Goal: Register for event/course

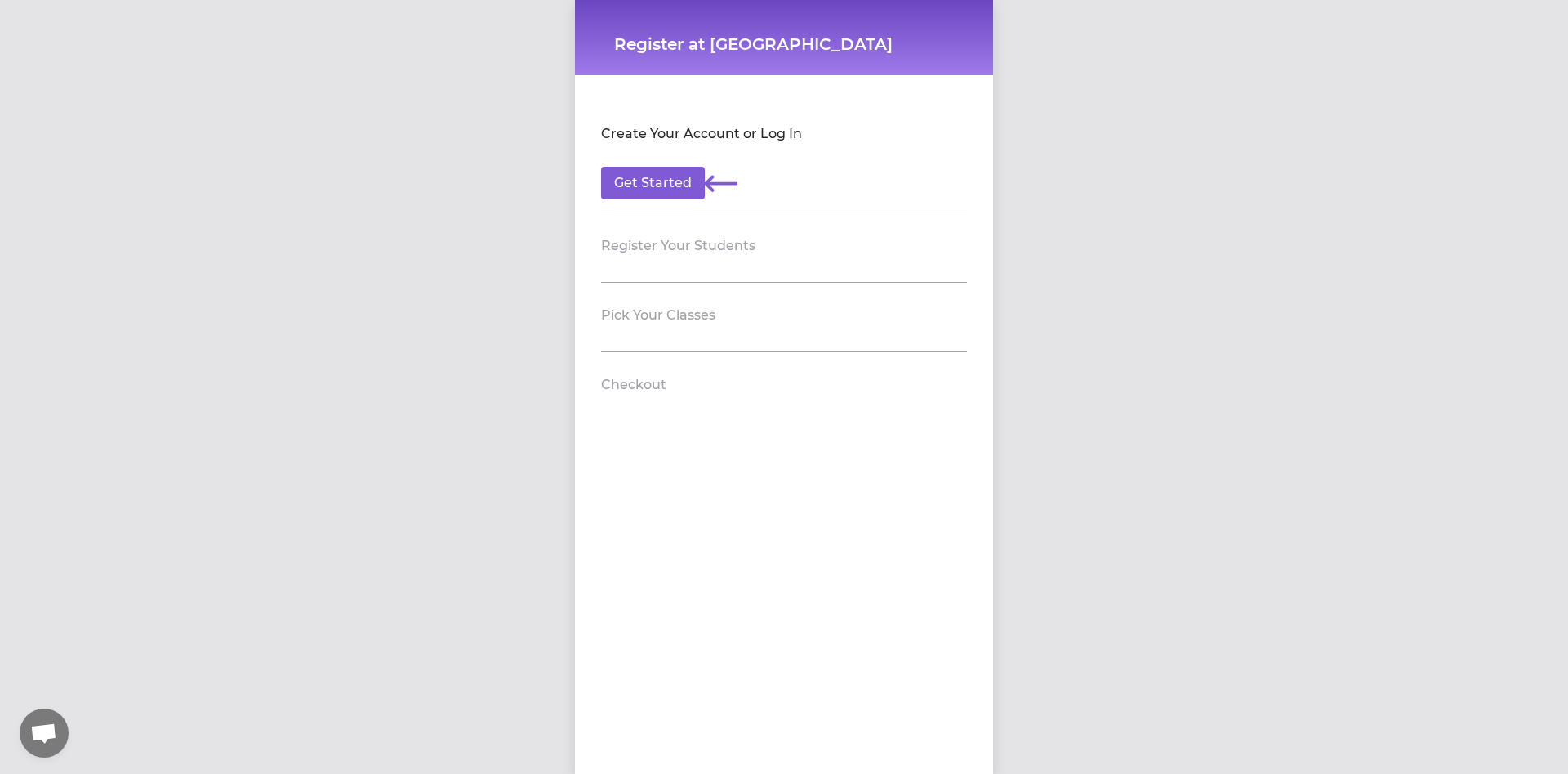
click at [654, 337] on section "Pick Your Classes" at bounding box center [784, 317] width 366 height 69
click at [665, 169] on button "Get Started" at bounding box center [653, 183] width 104 height 32
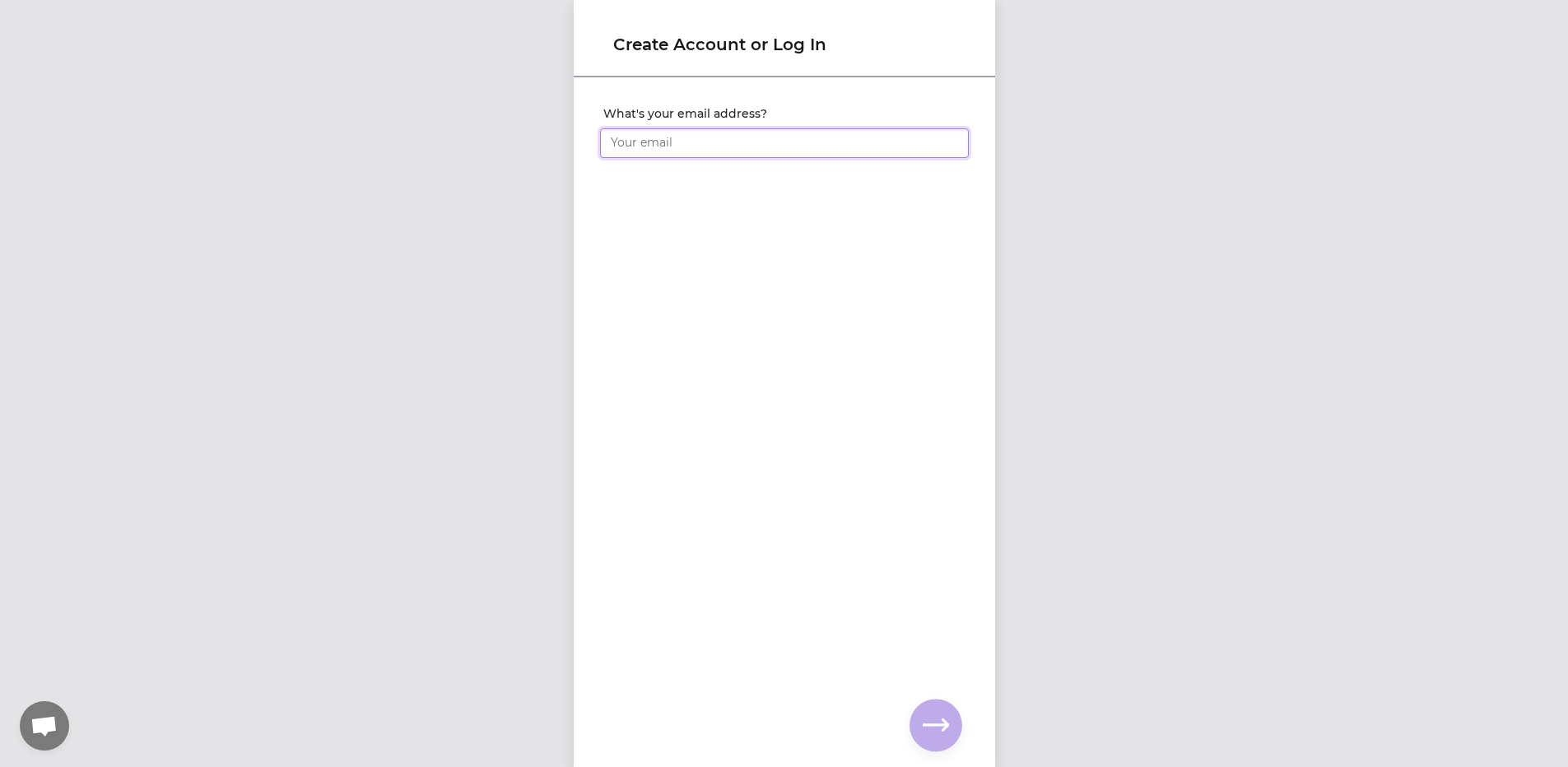
click at [687, 150] on input "What's your email address?" at bounding box center [784, 143] width 369 height 30
